Goal: Transaction & Acquisition: Subscribe to service/newsletter

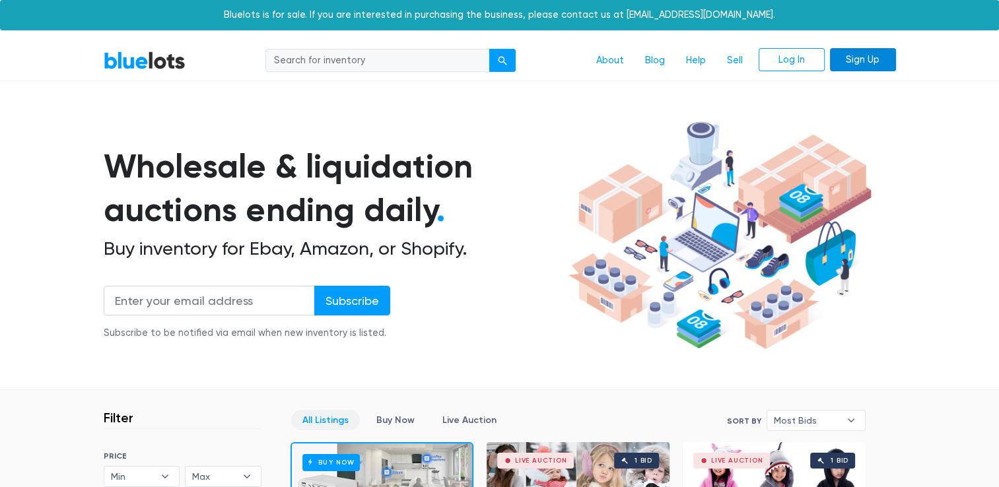
click at [855, 57] on link "Sign Up" at bounding box center [863, 60] width 66 height 24
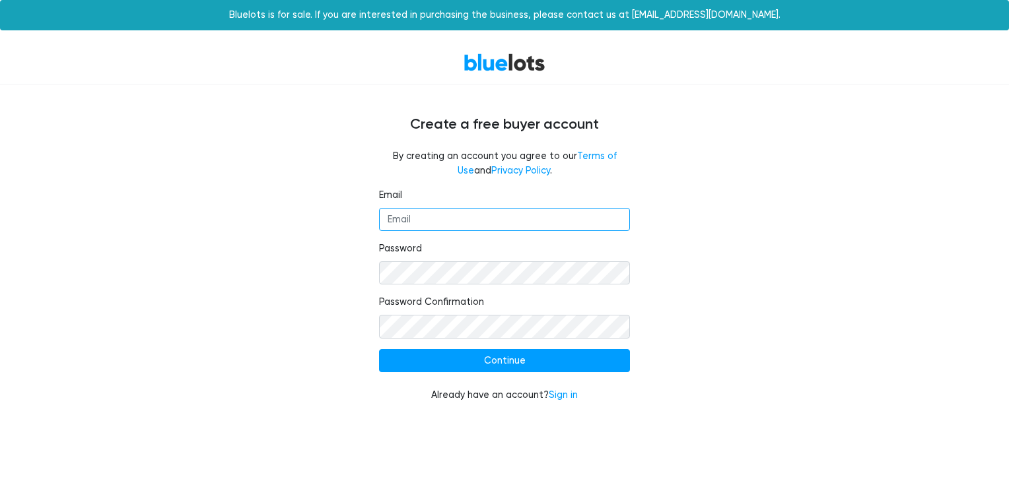
click at [587, 217] on input "Email" at bounding box center [504, 220] width 251 height 24
type input "RADDiscounts25@gmail.com"
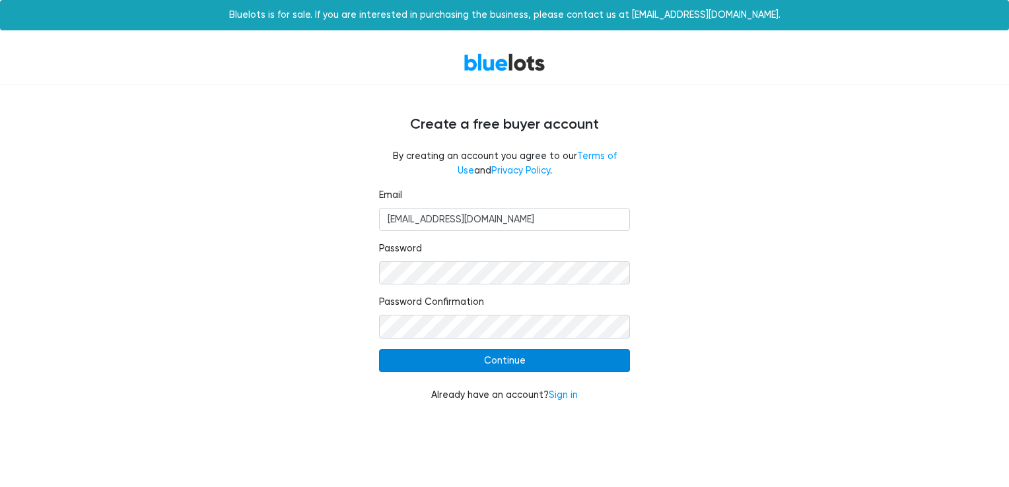
click at [520, 364] on input "Continue" at bounding box center [504, 361] width 251 height 24
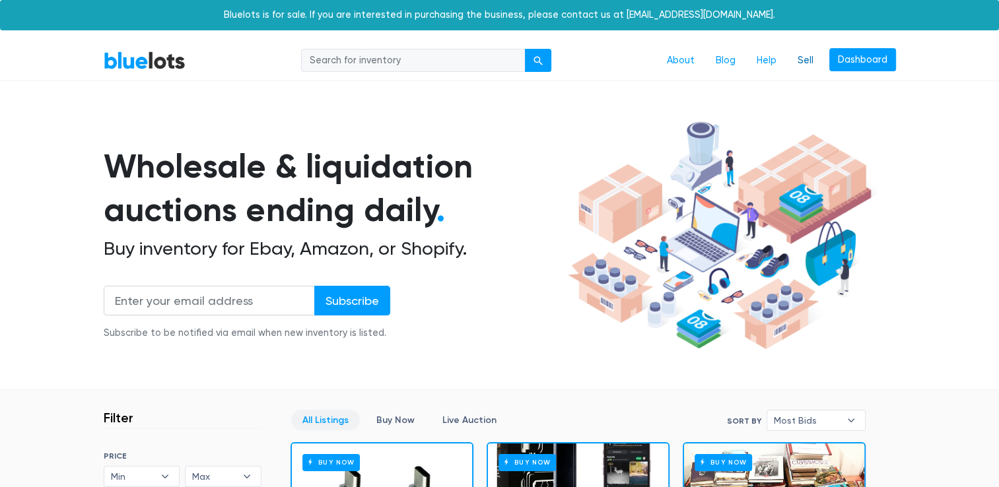
click at [813, 64] on link "Sell" at bounding box center [805, 60] width 37 height 25
